Goal: Task Accomplishment & Management: Use online tool/utility

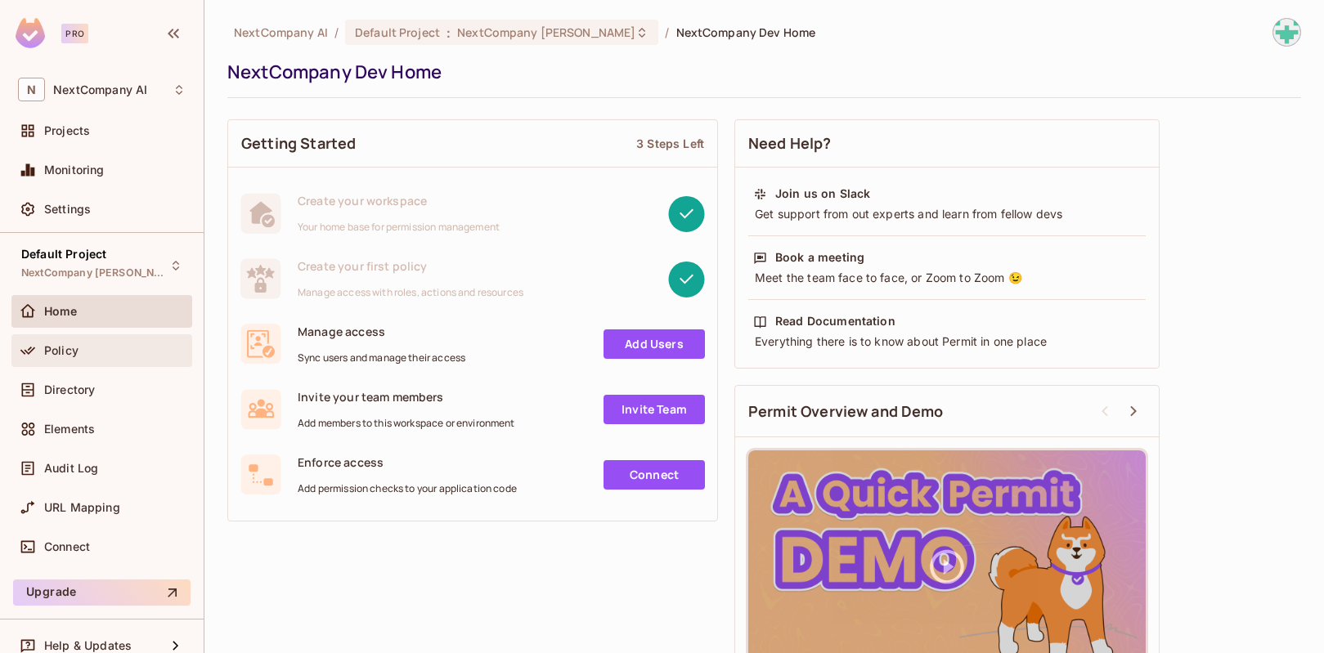
click at [85, 348] on div "Policy" at bounding box center [114, 350] width 141 height 13
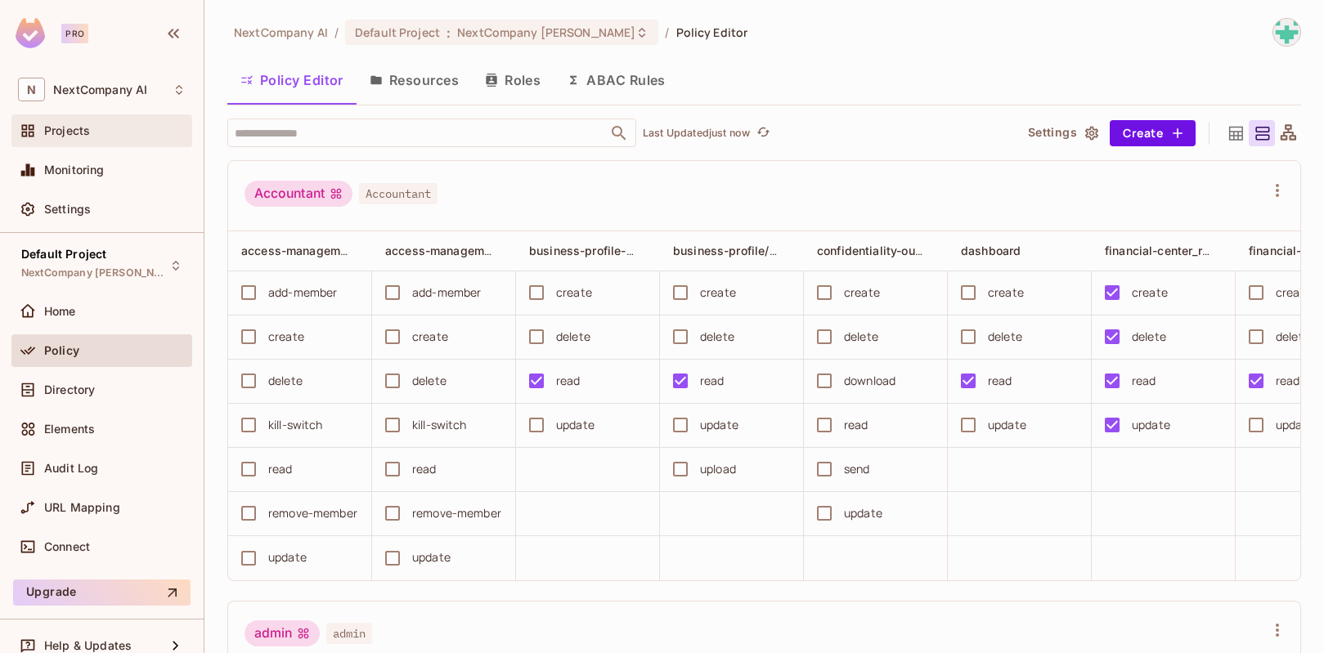
click at [118, 146] on div "Projects" at bounding box center [101, 130] width 181 height 33
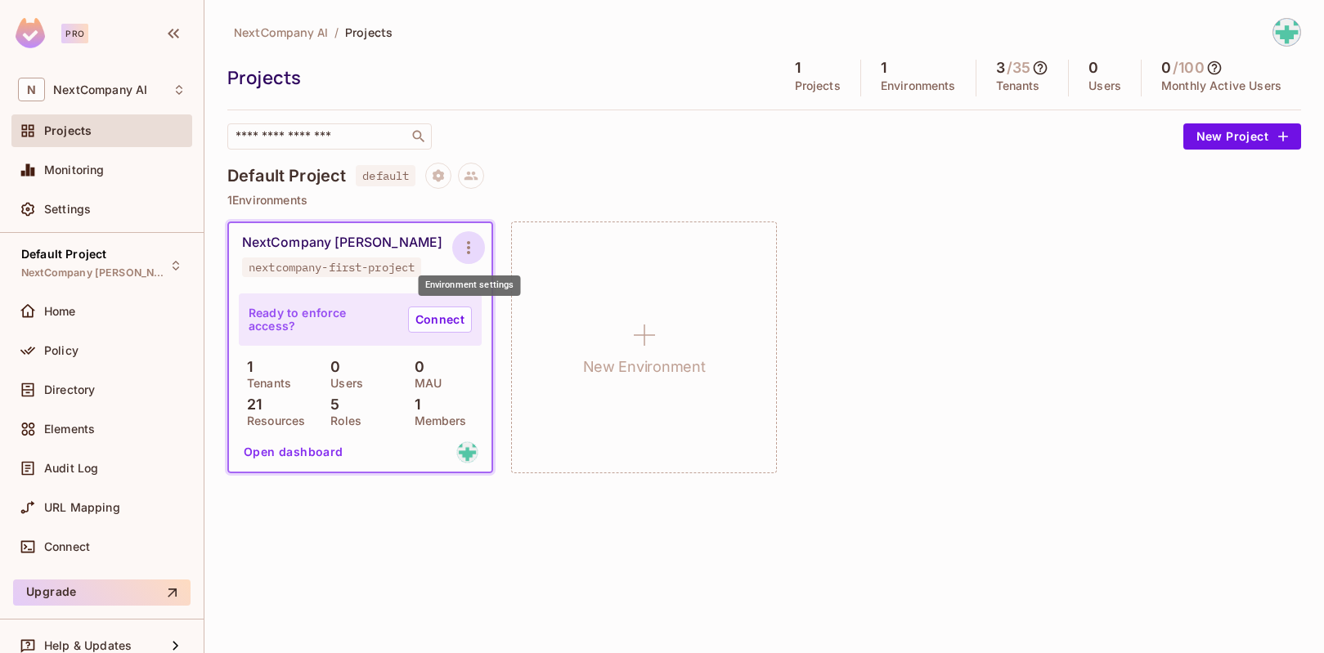
click at [475, 255] on icon "Environment settings" at bounding box center [469, 248] width 20 height 20
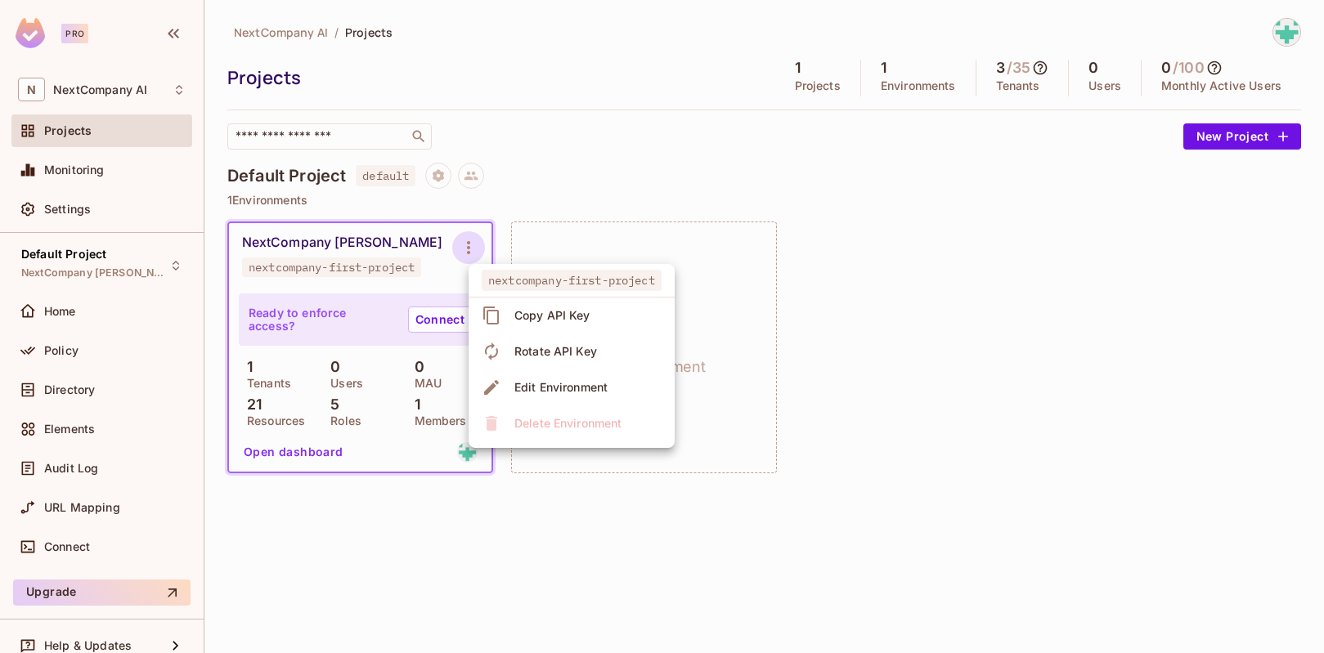
click at [378, 269] on div at bounding box center [662, 326] width 1324 height 653
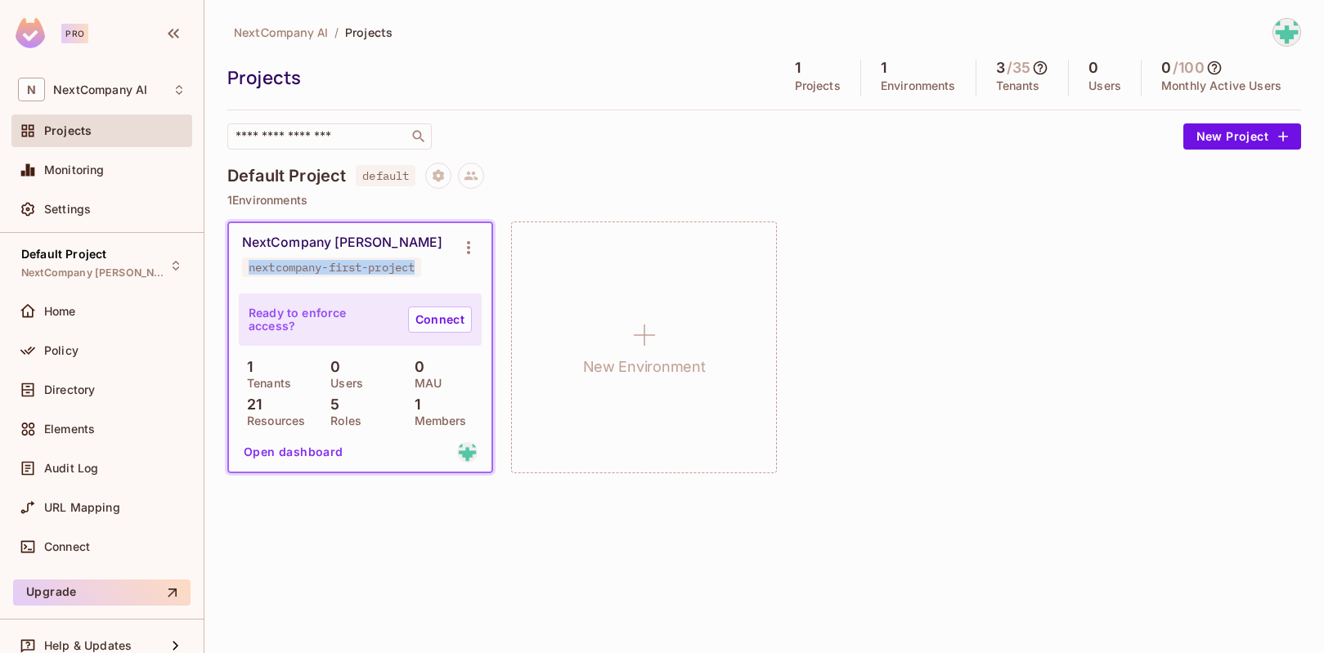
drag, startPoint x: 421, startPoint y: 267, endPoint x: 207, endPoint y: 266, distance: 214.3
click at [207, 266] on div "NextCompany AI / Projects Projects 1 Projects 1 Environments 3 / 35 Tenants 0 U…" at bounding box center [764, 326] width 1120 height 653
copy div "nextcompany-first-project"
click at [438, 321] on link "Connect" at bounding box center [440, 320] width 64 height 26
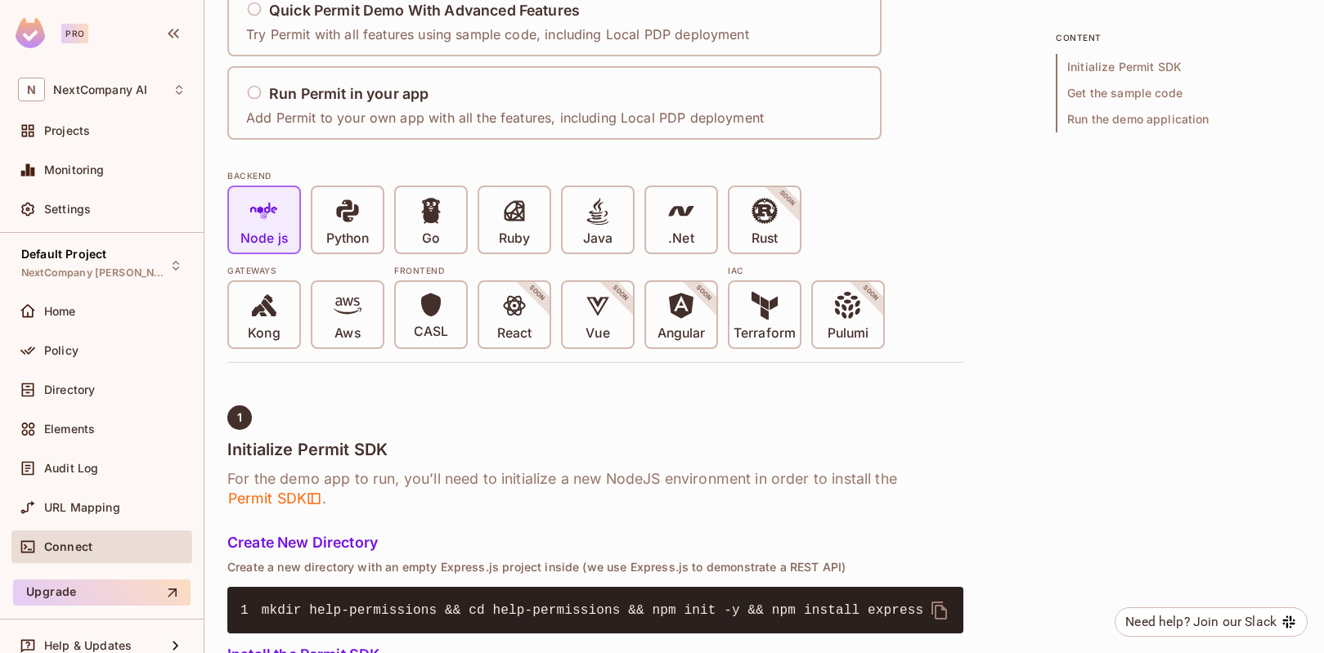
scroll to position [264, 0]
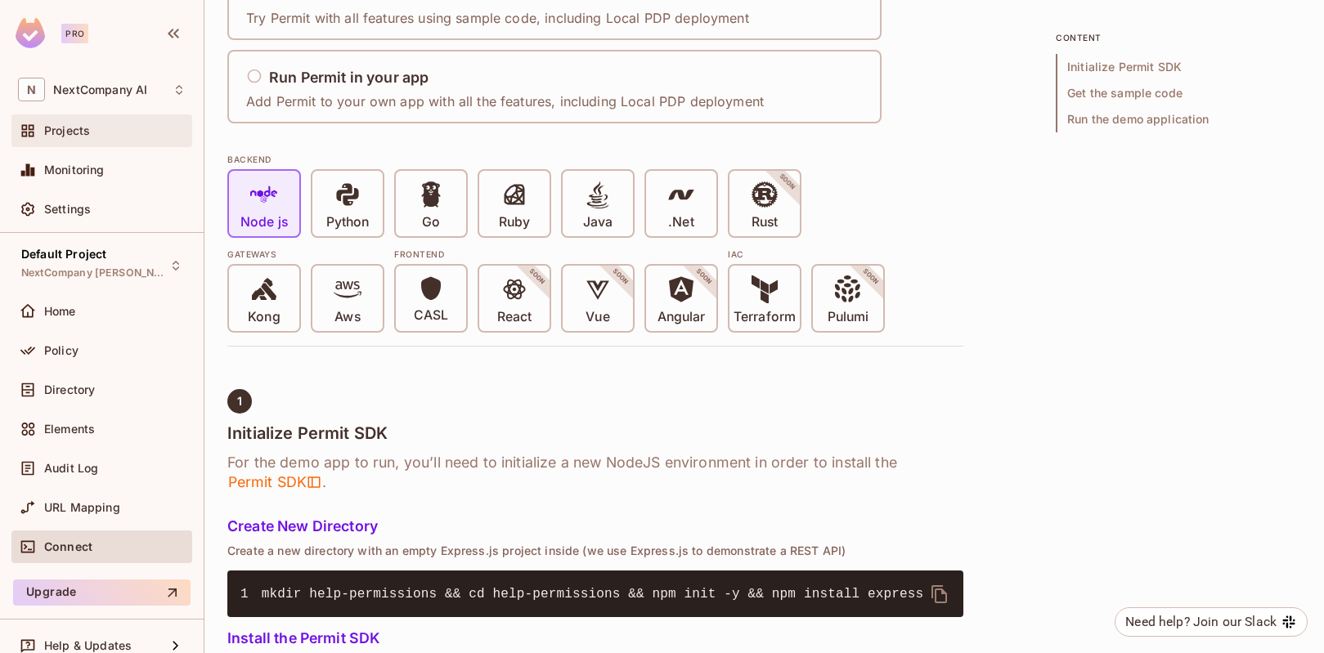
click at [87, 136] on span "Projects" at bounding box center [67, 130] width 46 height 13
